Goal: Information Seeking & Learning: Check status

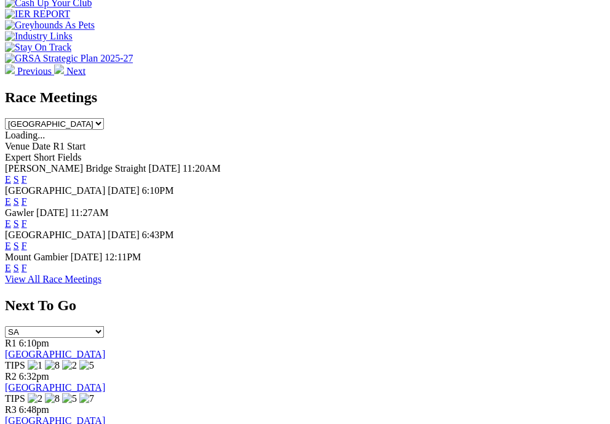
scroll to position [561, 0]
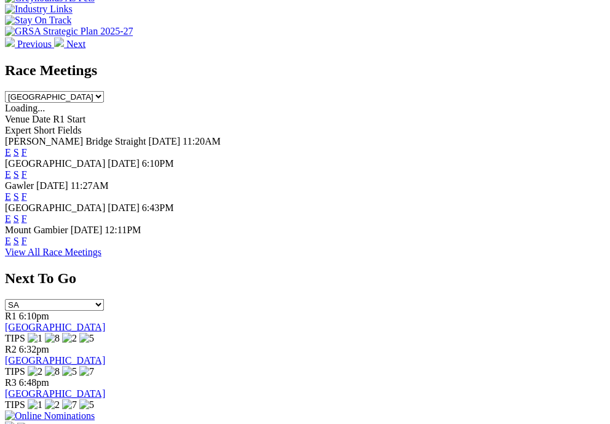
click at [11, 168] on link "E" at bounding box center [8, 173] width 6 height 10
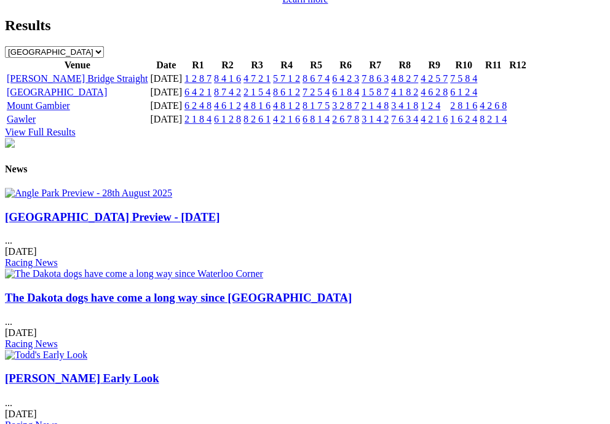
scroll to position [1437, 0]
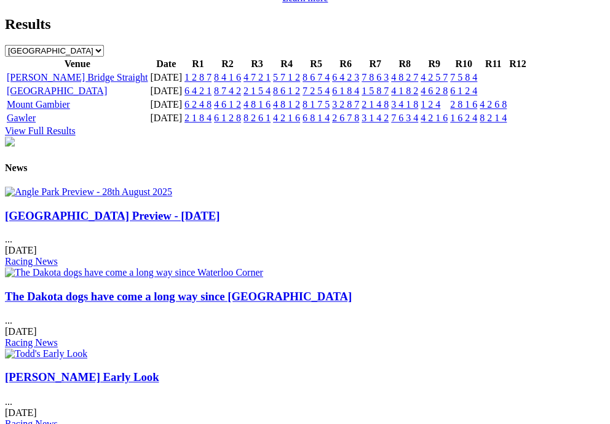
click at [212, 84] on td "1 2 8 7" at bounding box center [198, 77] width 28 height 12
click at [211, 82] on link "1 2 8 7" at bounding box center [197, 77] width 27 height 10
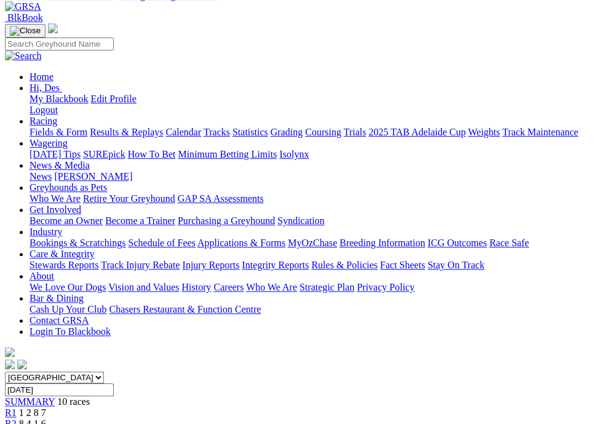
scroll to position [83, 0]
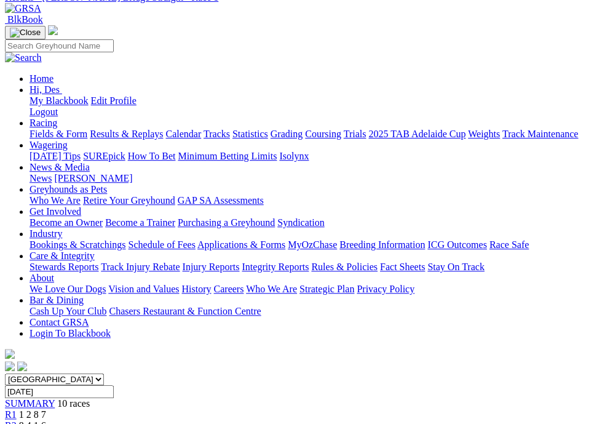
click at [161, 420] on div "R2 8 4 1 6" at bounding box center [305, 425] width 600 height 11
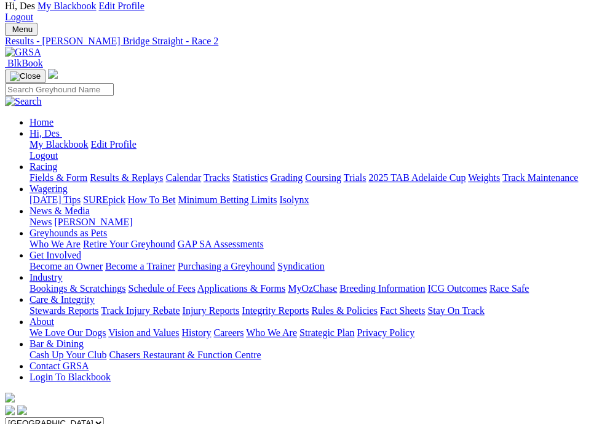
scroll to position [39, 0]
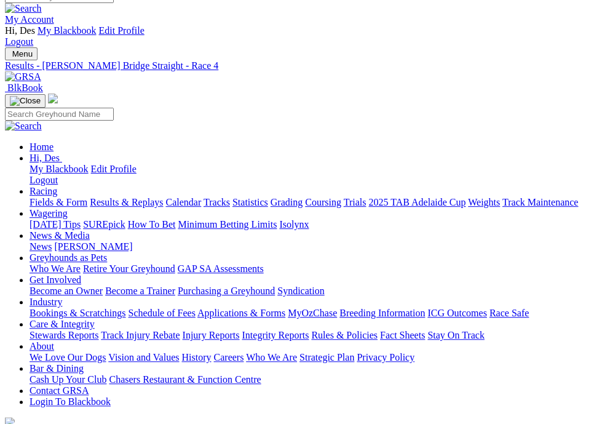
scroll to position [13, 0]
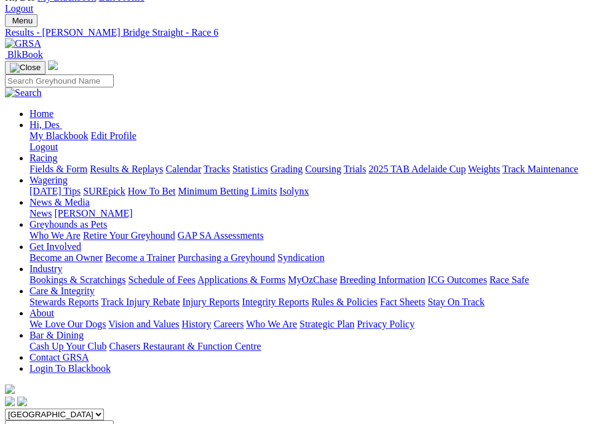
scroll to position [46, 0]
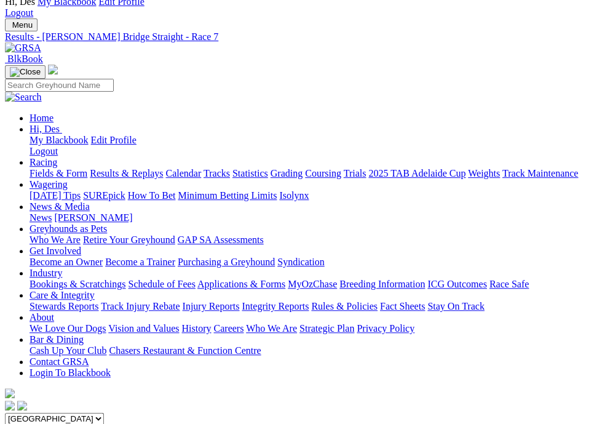
scroll to position [49, 0]
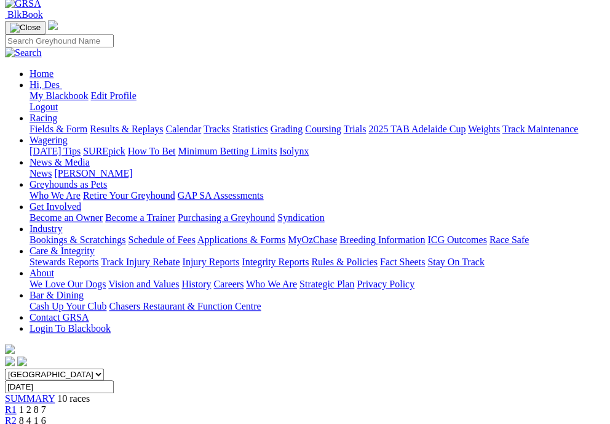
scroll to position [89, 0]
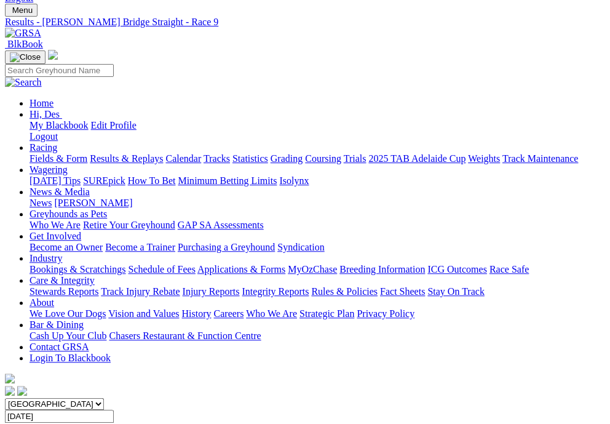
scroll to position [74, 0]
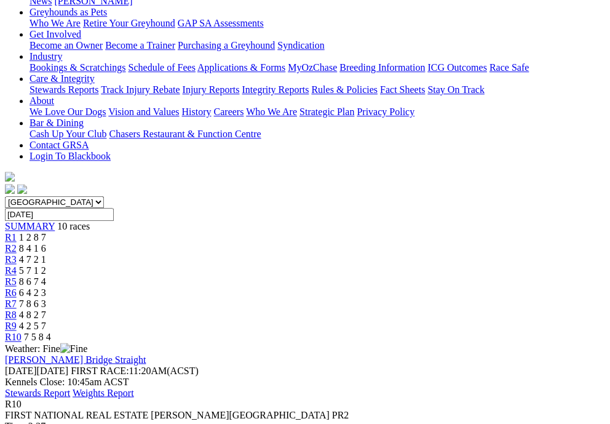
scroll to position [261, 0]
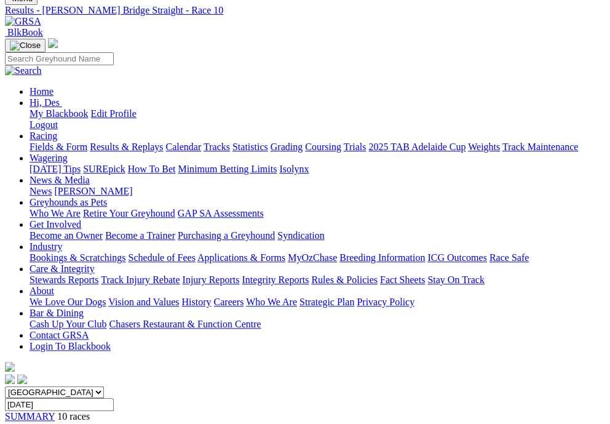
scroll to position [0, 0]
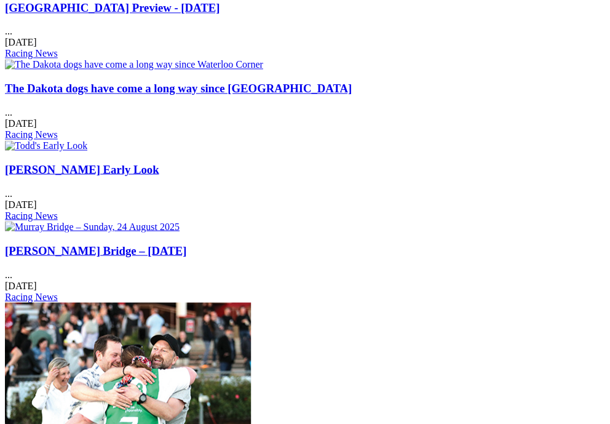
scroll to position [1667, 2]
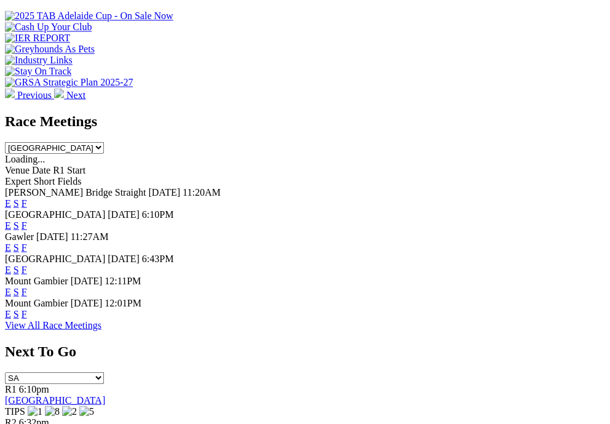
scroll to position [524, 2]
